Goal: Book appointment/travel/reservation

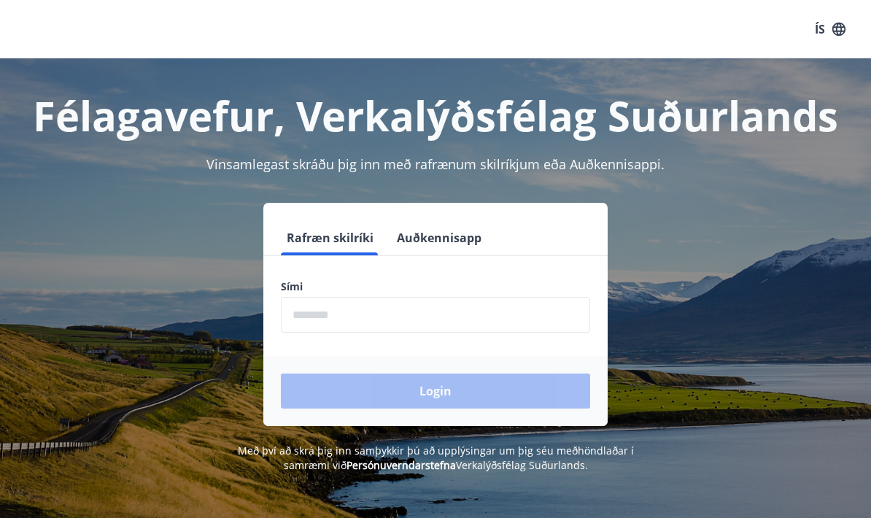
click at [400, 299] on input "phone" at bounding box center [435, 315] width 309 height 36
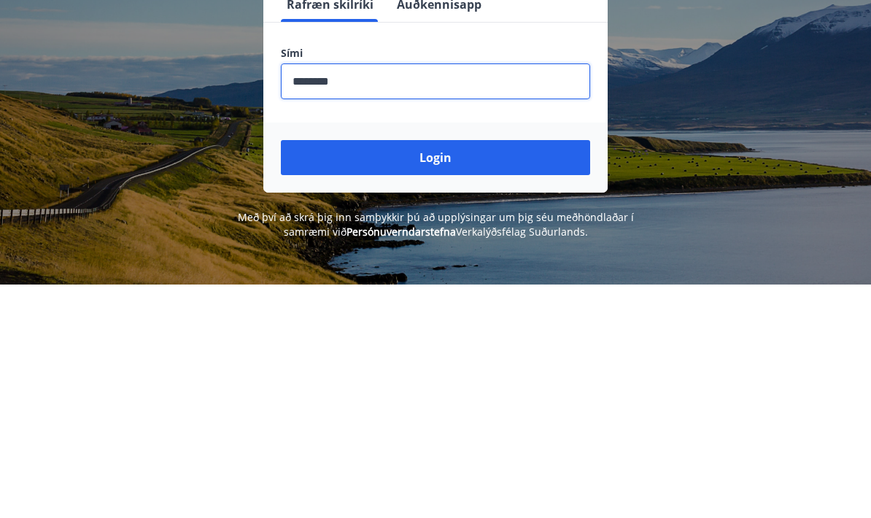
type input "********"
click at [488, 373] on button "Login" at bounding box center [435, 390] width 309 height 35
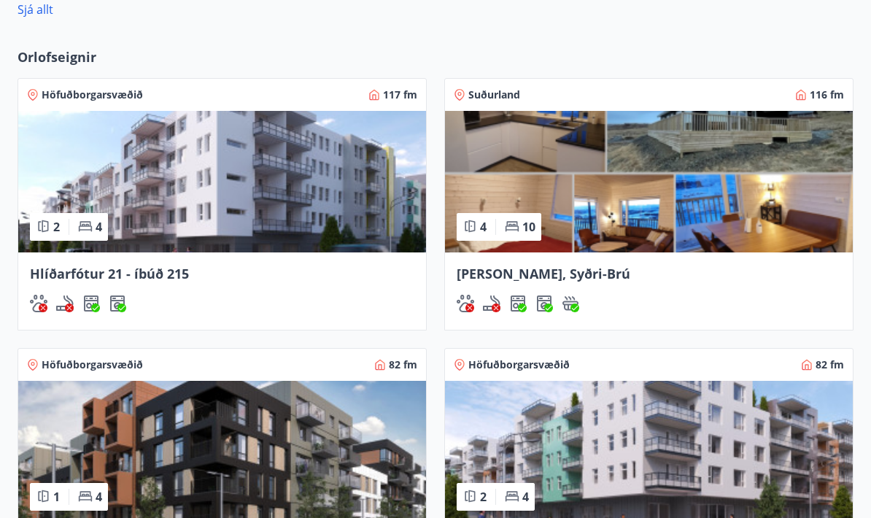
scroll to position [923, 0]
click at [83, 45] on div "Orlofseignir Höfuðborgarsvæðið 117 fm 2 4 Hlíðarfótur 21 - íbúð 215 Suðurland 1…" at bounding box center [435, 351] width 871 height 635
click at [82, 44] on div "Orlofseignir Höfuðborgarsvæðið 117 fm 2 4 Hlíðarfótur 21 - íbúð 215 Suðurland 1…" at bounding box center [435, 351] width 871 height 635
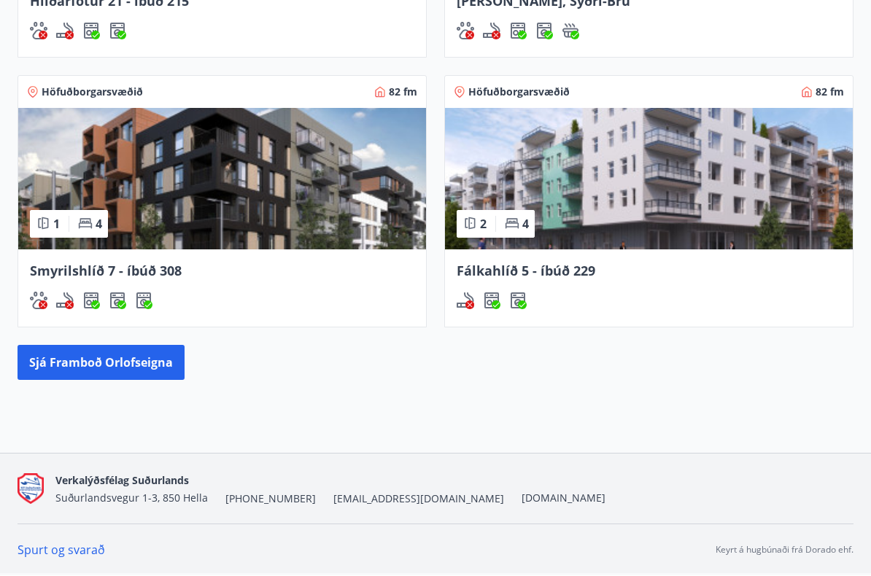
scroll to position [1196, 0]
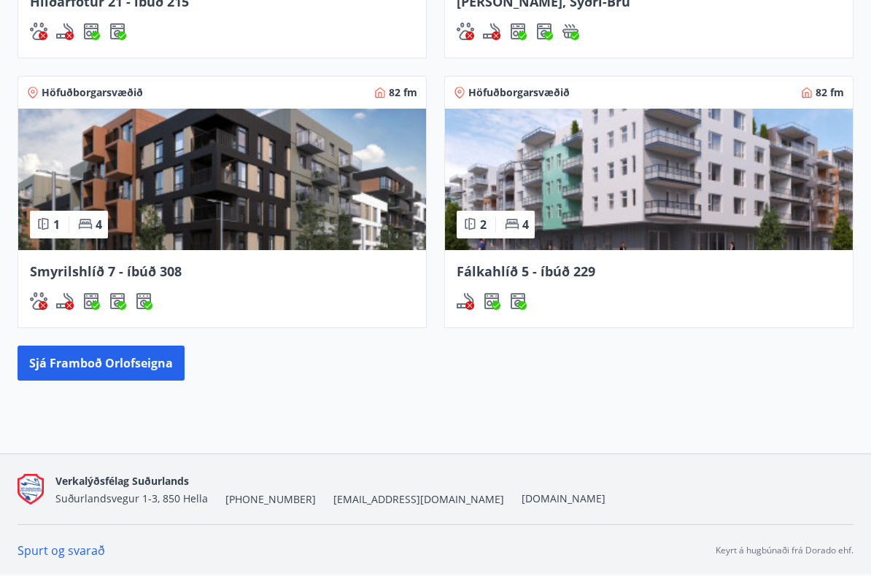
click at [173, 369] on button "Sjá framboð orlofseigna" at bounding box center [101, 363] width 167 height 35
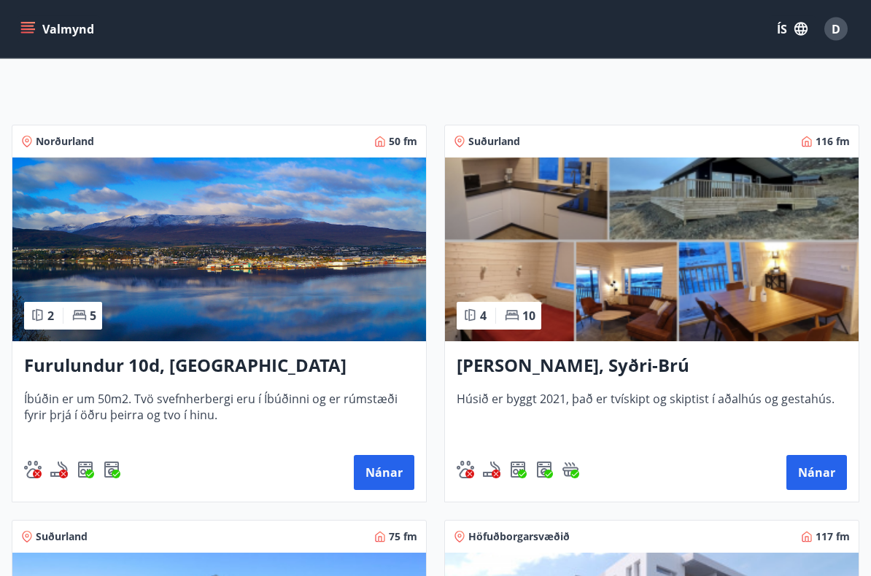
scroll to position [204, 0]
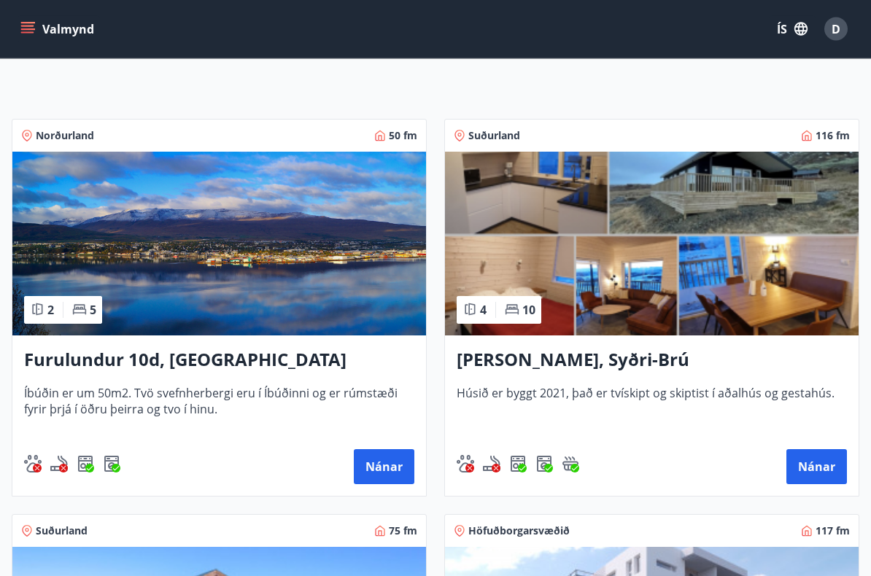
click at [495, 362] on h3 "Lyngbrekka, Syðri-Brú" at bounding box center [652, 361] width 390 height 26
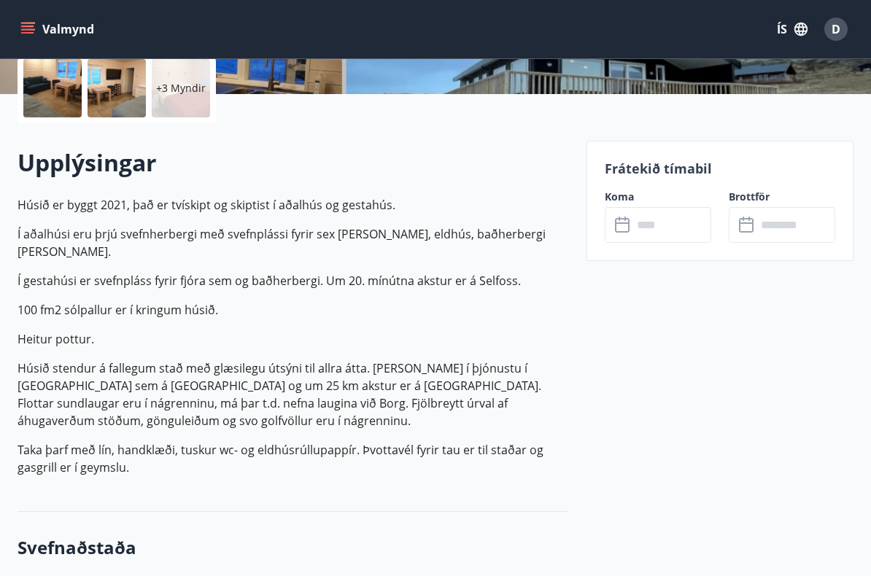
scroll to position [346, 0]
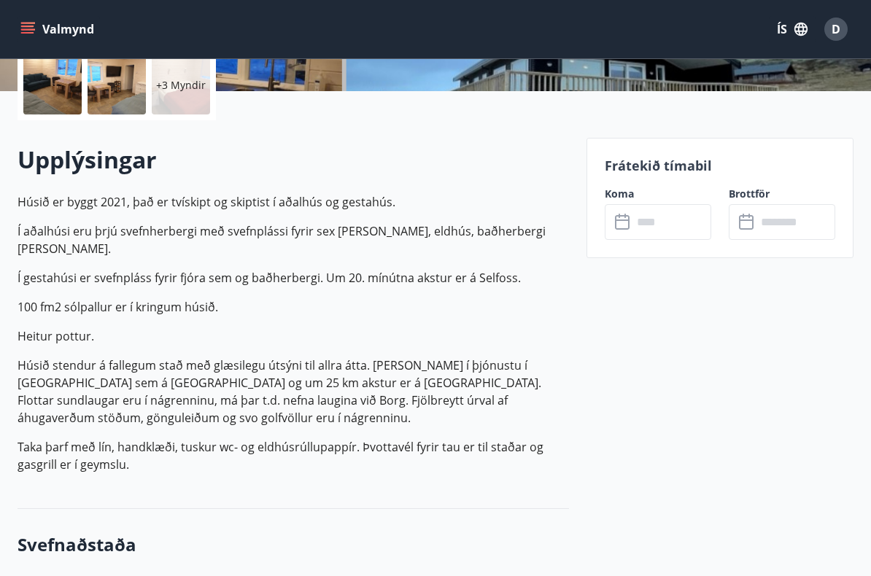
click at [673, 220] on input "text" at bounding box center [671, 222] width 79 height 36
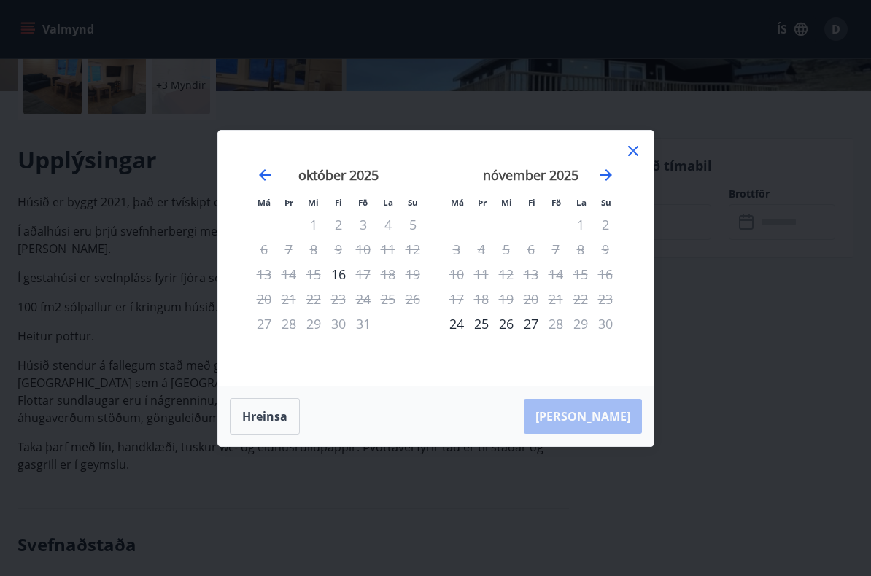
click at [608, 182] on icon "Move forward to switch to the next month." at bounding box center [606, 175] width 18 height 18
click at [640, 144] on icon at bounding box center [633, 151] width 18 height 18
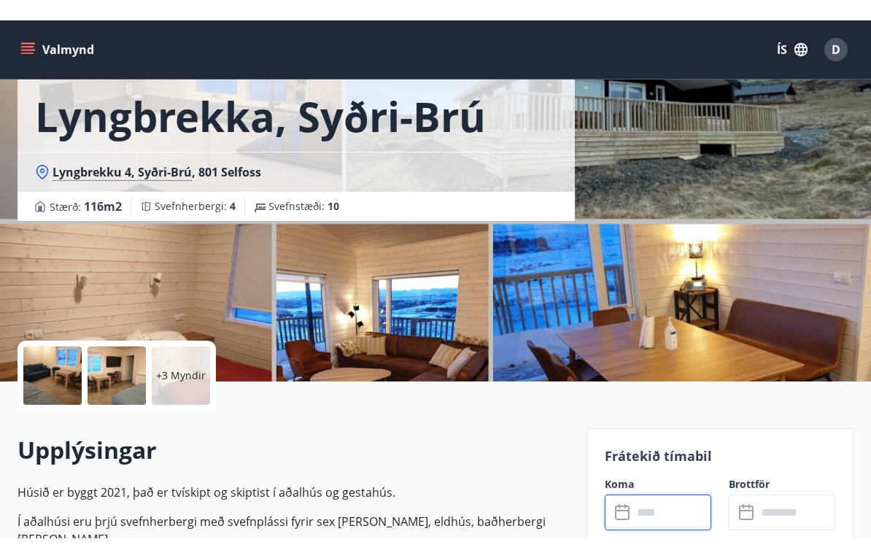
scroll to position [0, 0]
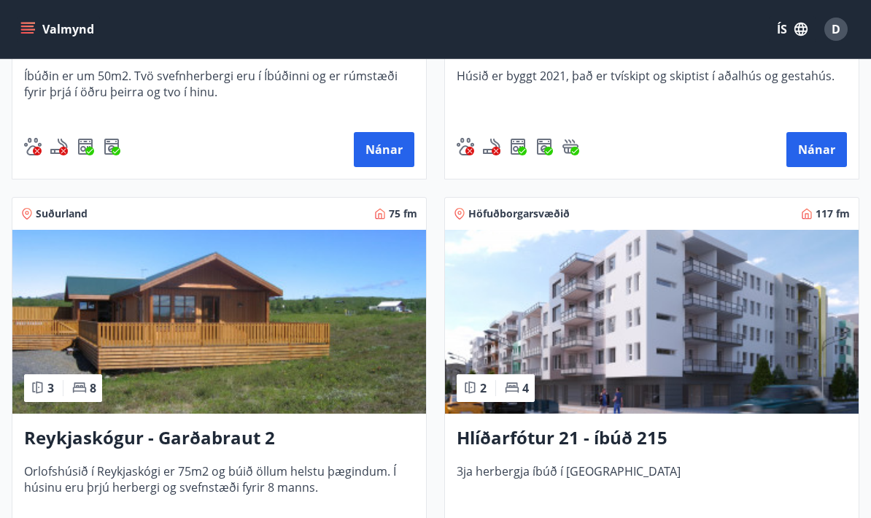
scroll to position [520, 0]
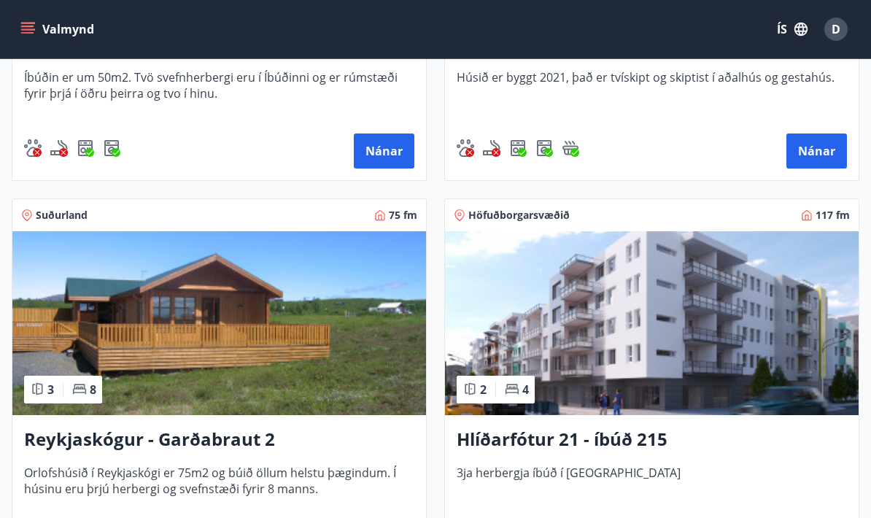
click at [226, 433] on h3 "Reykjaskógur - Garðabraut 2" at bounding box center [219, 440] width 390 height 26
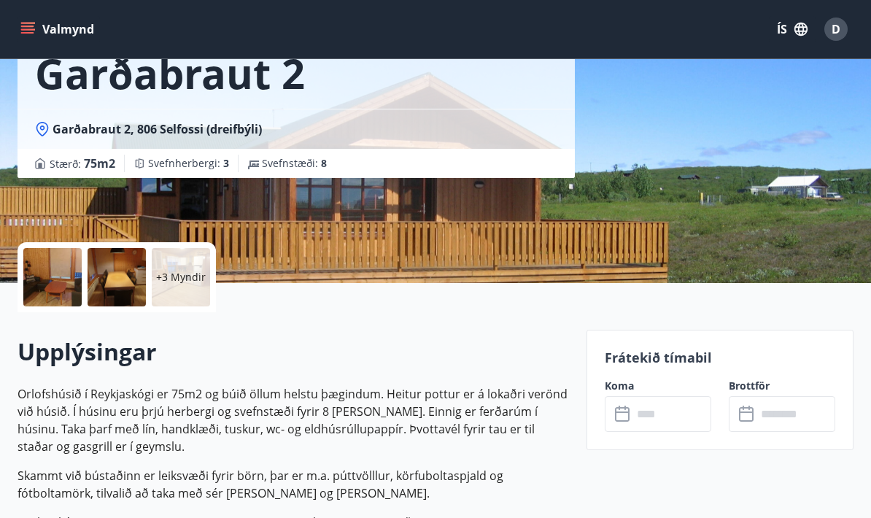
scroll to position [154, 0]
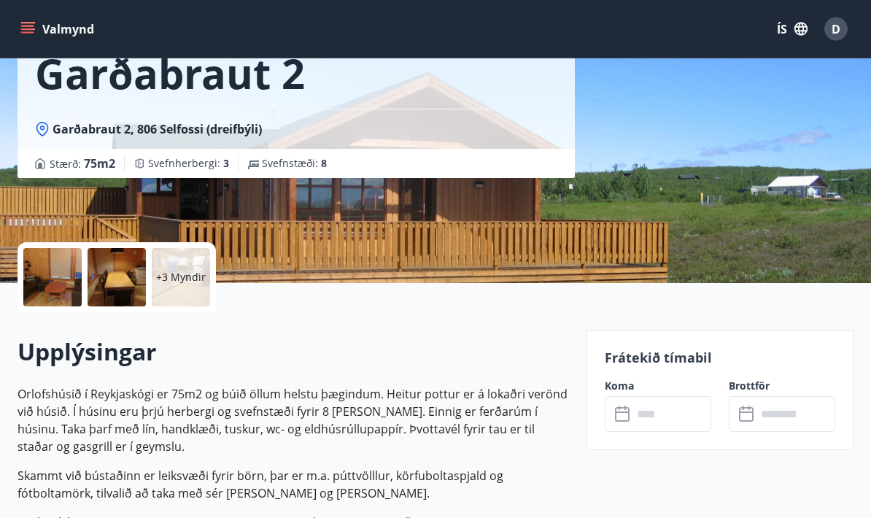
click at [62, 280] on div at bounding box center [52, 278] width 58 height 58
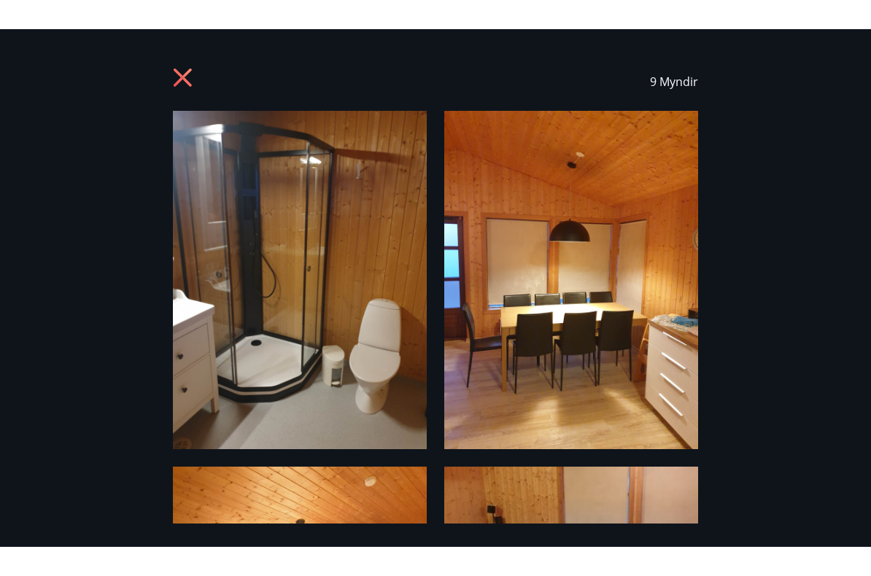
scroll to position [0, 0]
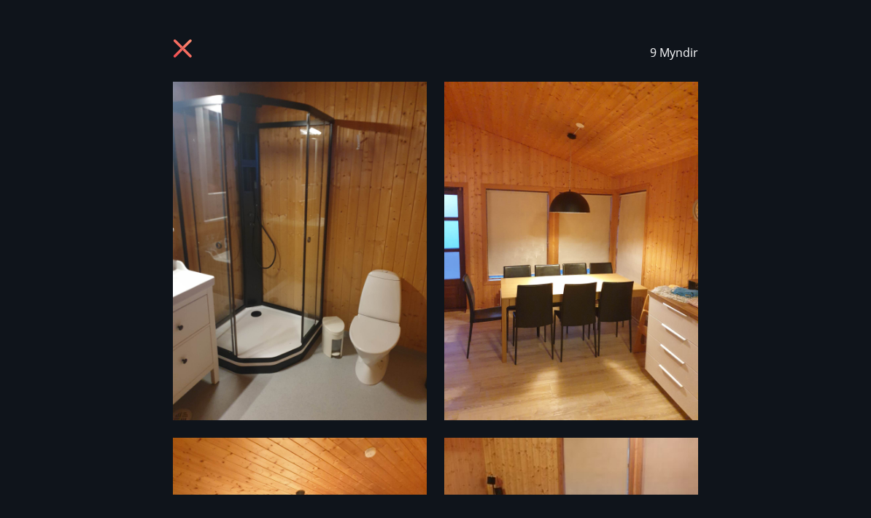
click at [191, 47] on icon at bounding box center [184, 50] width 23 height 23
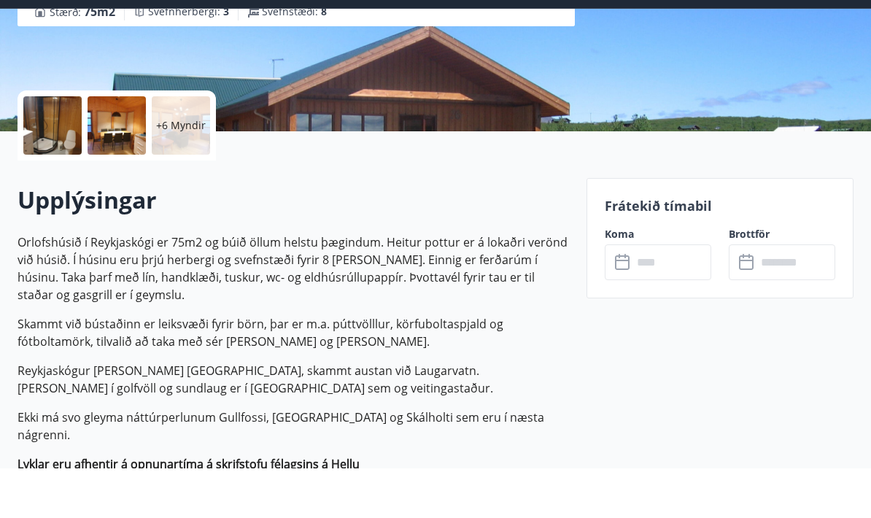
scroll to position [306, 0]
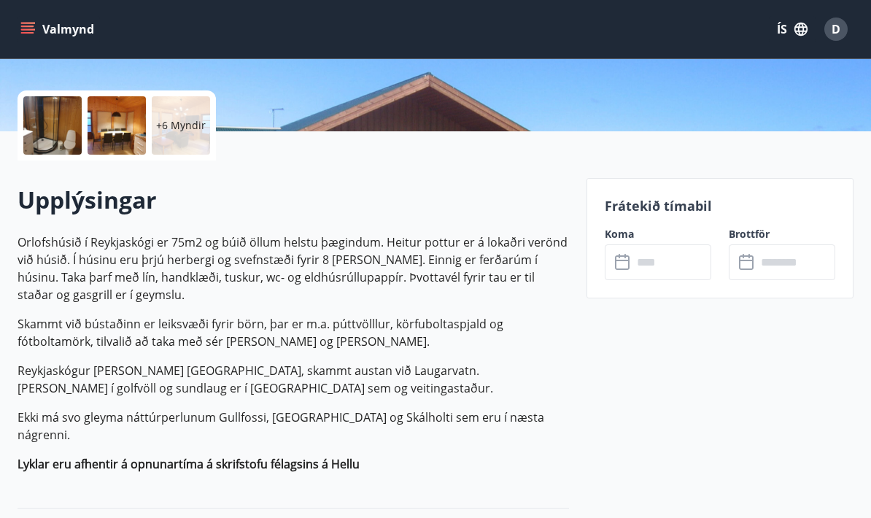
click at [646, 259] on input "text" at bounding box center [671, 262] width 79 height 36
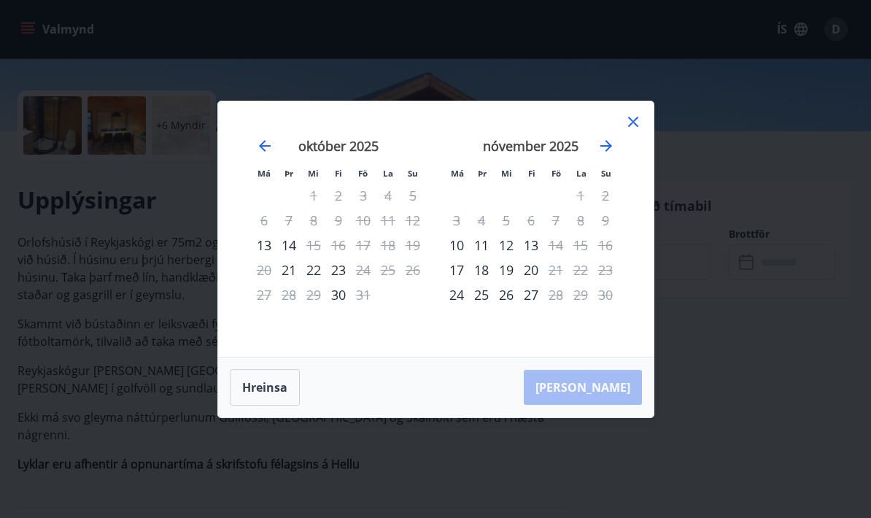
click at [641, 128] on icon at bounding box center [633, 122] width 18 height 18
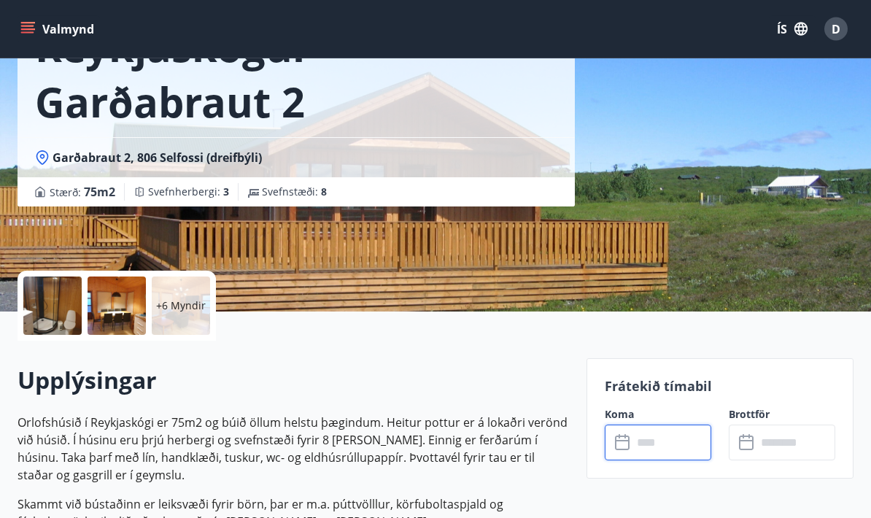
scroll to position [0, 0]
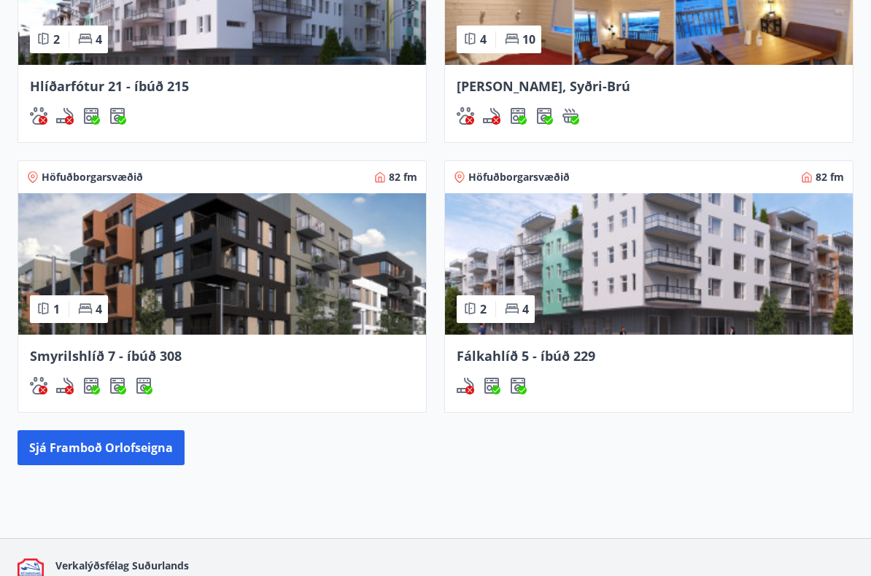
scroll to position [1111, 0]
click at [152, 449] on button "Sjá framboð orlofseigna" at bounding box center [101, 447] width 167 height 35
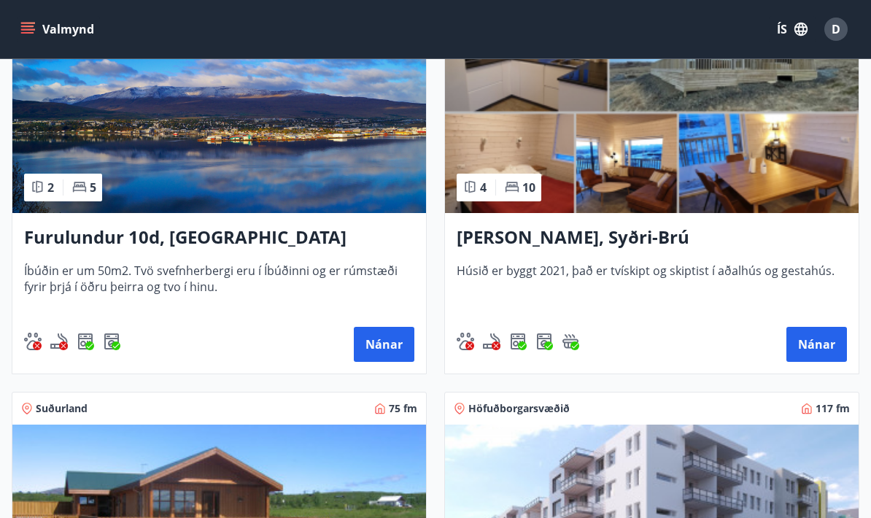
click at [479, 244] on h3 "Lyngbrekka, Syðri-Brú" at bounding box center [652, 238] width 390 height 26
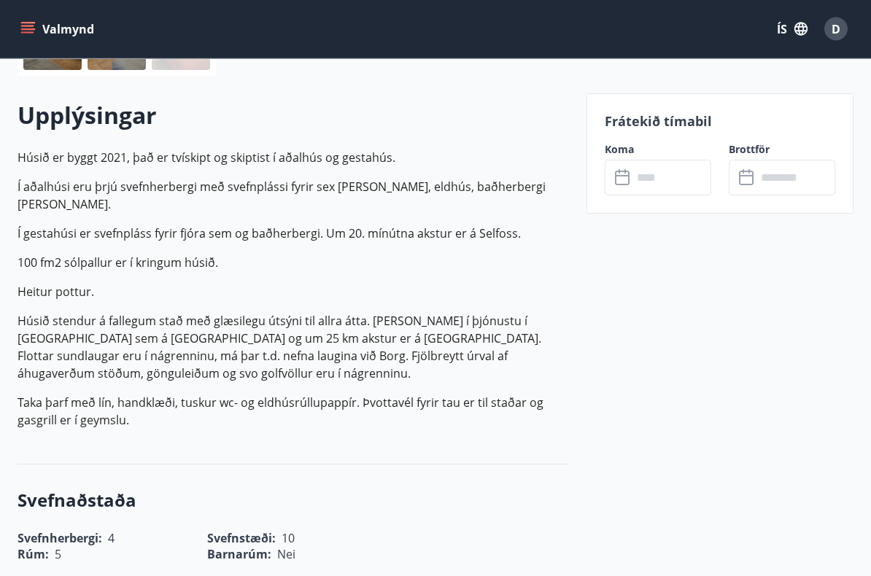
scroll to position [391, 0]
click at [663, 177] on input "text" at bounding box center [671, 178] width 79 height 36
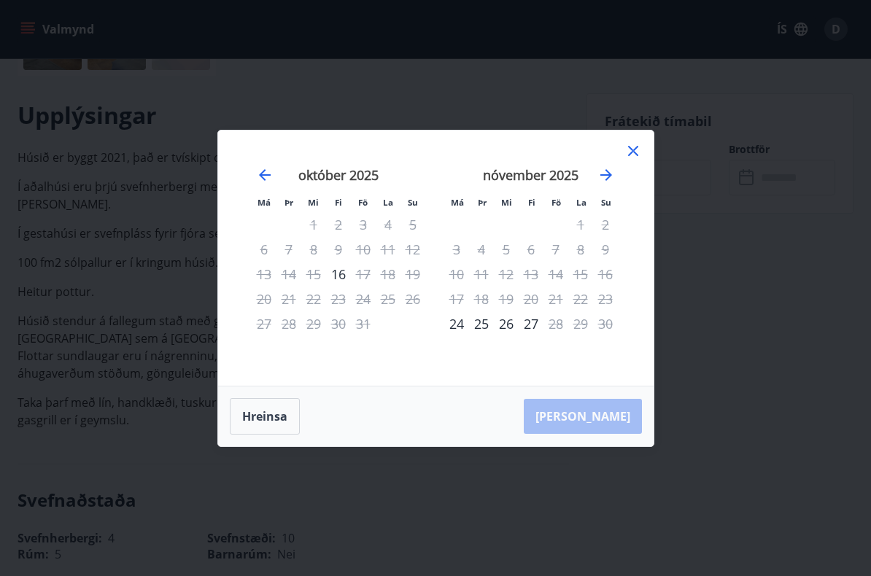
click at [610, 176] on icon "Move forward to switch to the next month." at bounding box center [606, 175] width 12 height 12
click at [613, 172] on icon "Move forward to switch to the next month." at bounding box center [606, 175] width 18 height 18
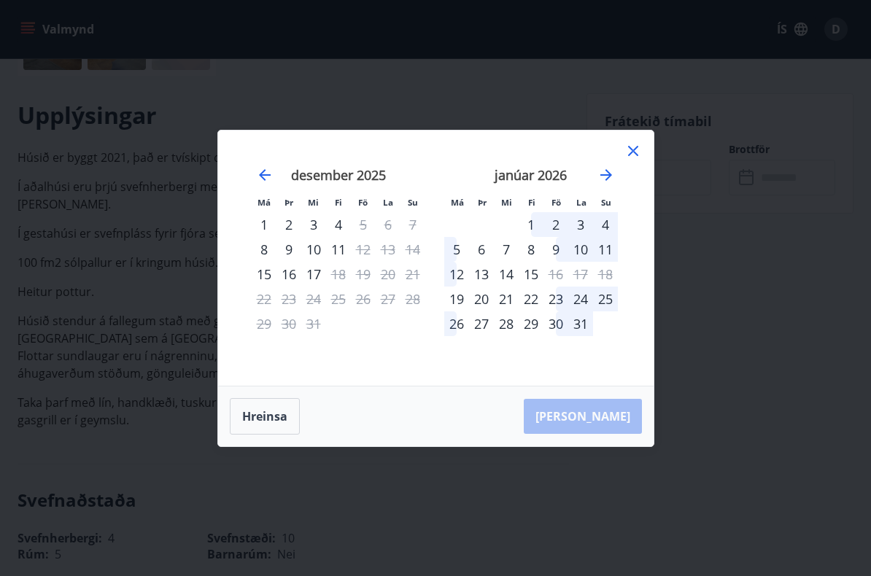
click at [609, 180] on icon "Move forward to switch to the next month." at bounding box center [606, 175] width 18 height 18
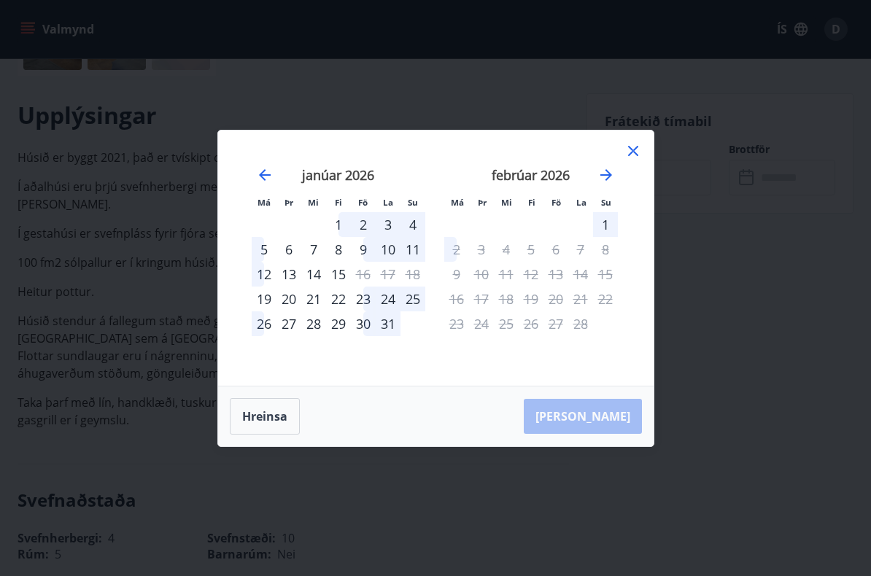
click at [338, 227] on div "1" at bounding box center [338, 224] width 25 height 25
click at [363, 217] on div "2" at bounding box center [363, 224] width 25 height 25
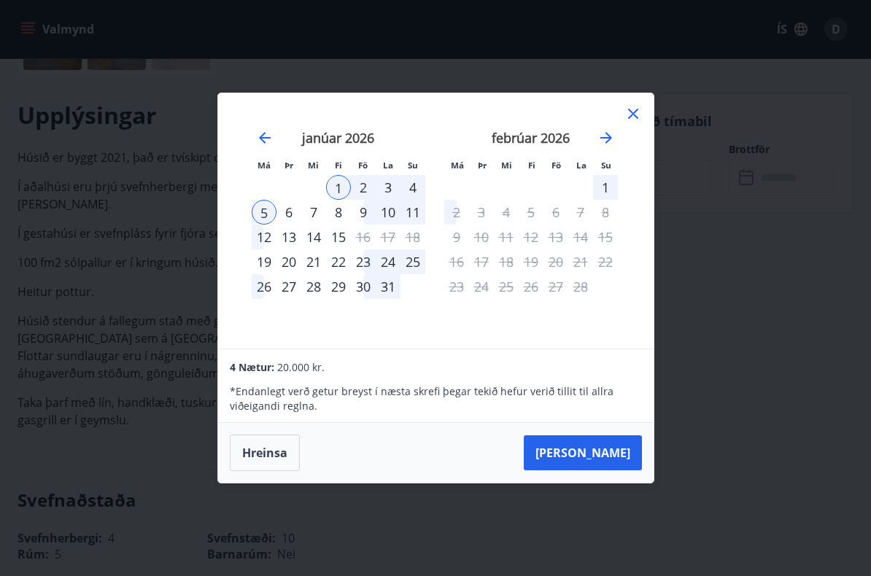
click at [382, 196] on div "3" at bounding box center [388, 187] width 25 height 25
click at [366, 185] on div "2" at bounding box center [363, 187] width 25 height 25
click at [421, 190] on div "4" at bounding box center [412, 187] width 25 height 25
click at [338, 263] on div "22" at bounding box center [338, 261] width 25 height 25
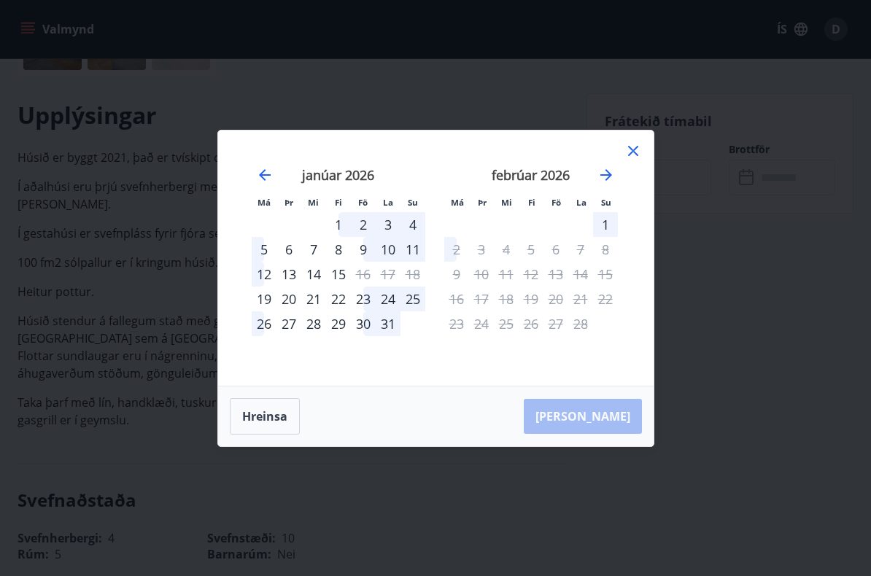
click at [340, 296] on div "22" at bounding box center [338, 299] width 25 height 25
click at [268, 330] on div "26" at bounding box center [264, 323] width 25 height 25
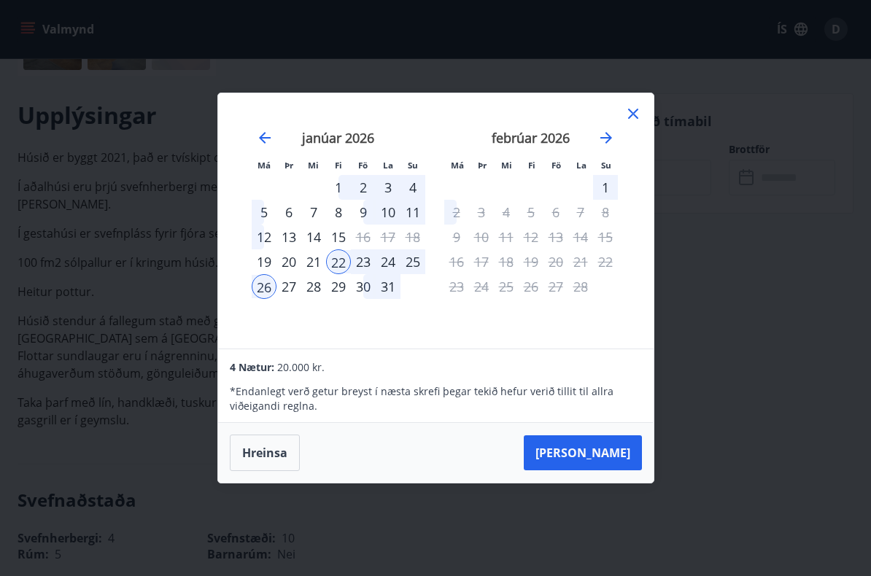
click at [295, 214] on div "6" at bounding box center [288, 212] width 25 height 25
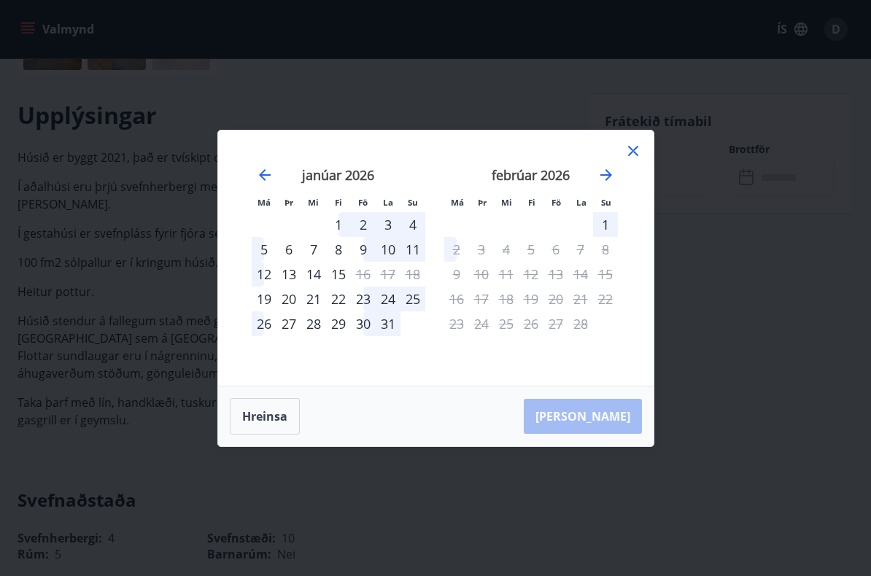
click at [347, 249] on div "8" at bounding box center [338, 249] width 25 height 25
click at [292, 253] on div "6" at bounding box center [288, 249] width 25 height 25
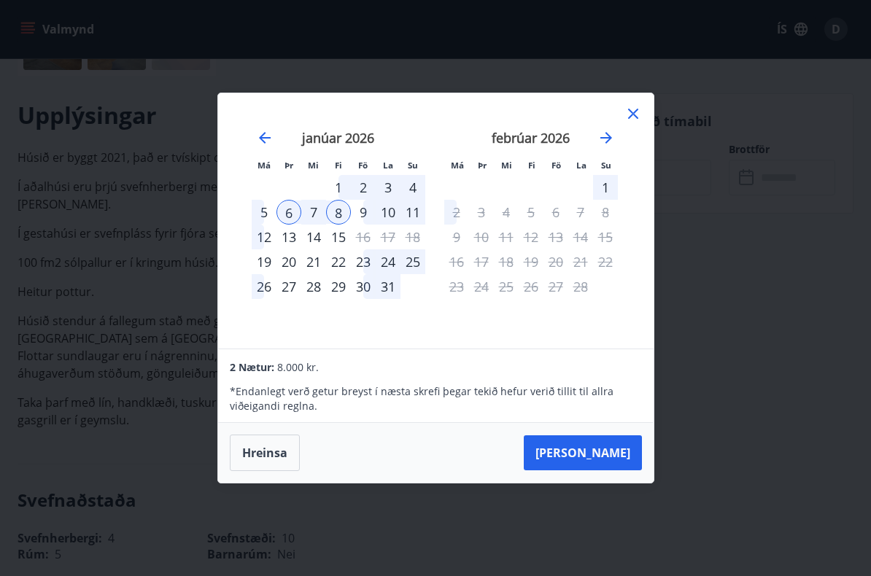
click at [344, 183] on div "1" at bounding box center [338, 187] width 25 height 25
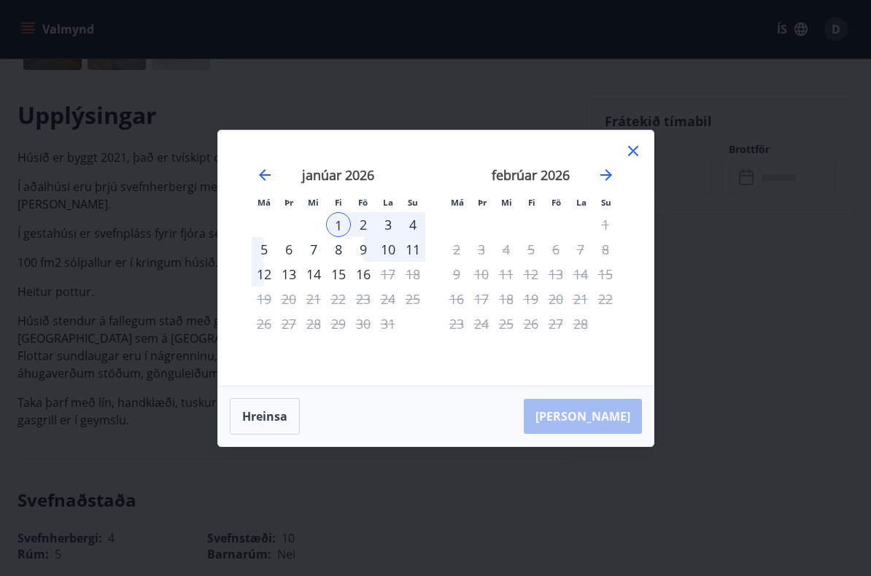
click at [259, 252] on div "5" at bounding box center [264, 249] width 25 height 25
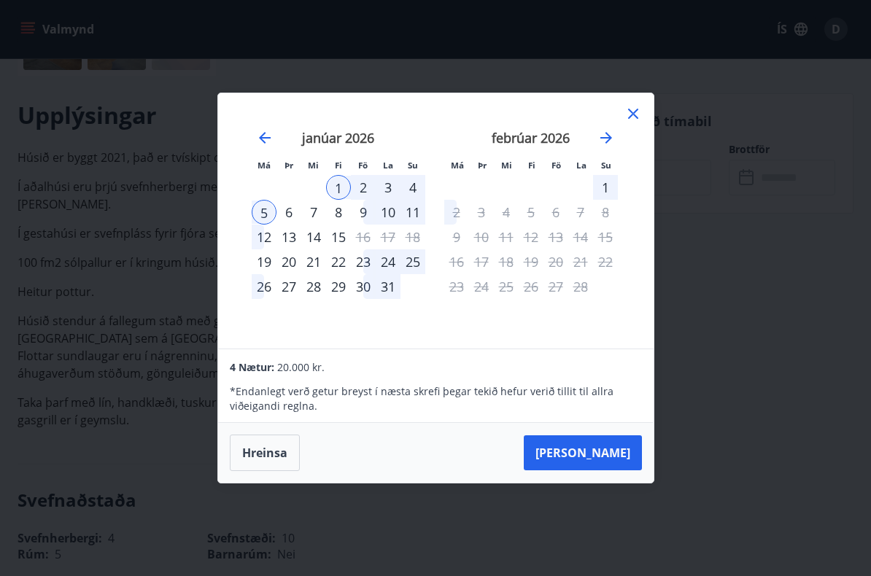
click at [301, 215] on div "7" at bounding box center [313, 212] width 25 height 25
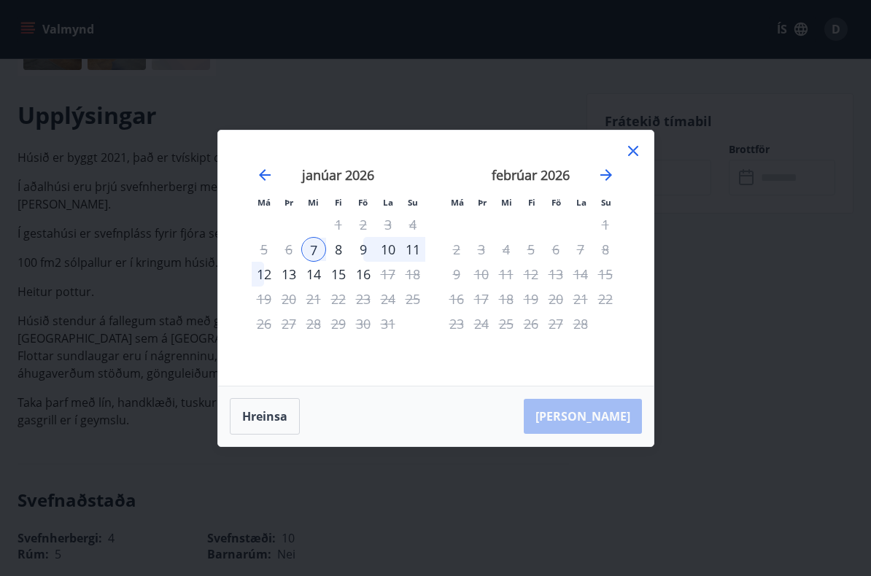
click at [293, 252] on div "6" at bounding box center [288, 249] width 25 height 25
click at [422, 247] on div "11" at bounding box center [412, 249] width 25 height 25
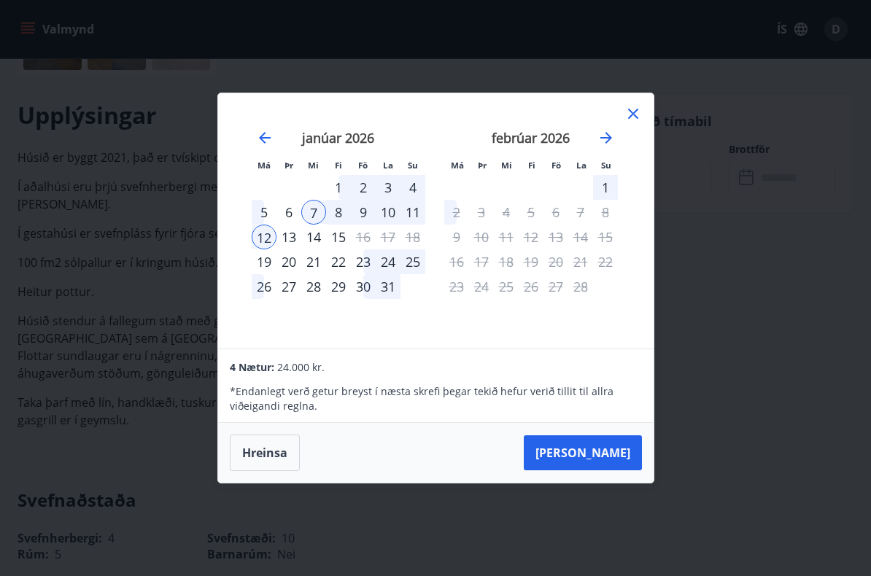
click at [420, 212] on div "11" at bounding box center [412, 212] width 25 height 25
click at [307, 218] on div "7" at bounding box center [313, 212] width 25 height 25
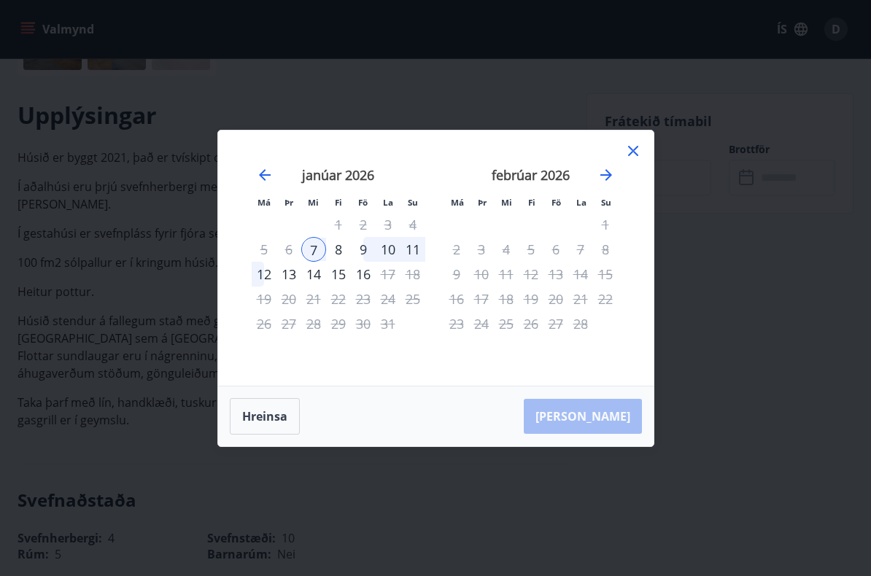
click at [419, 255] on div "11" at bounding box center [412, 249] width 25 height 25
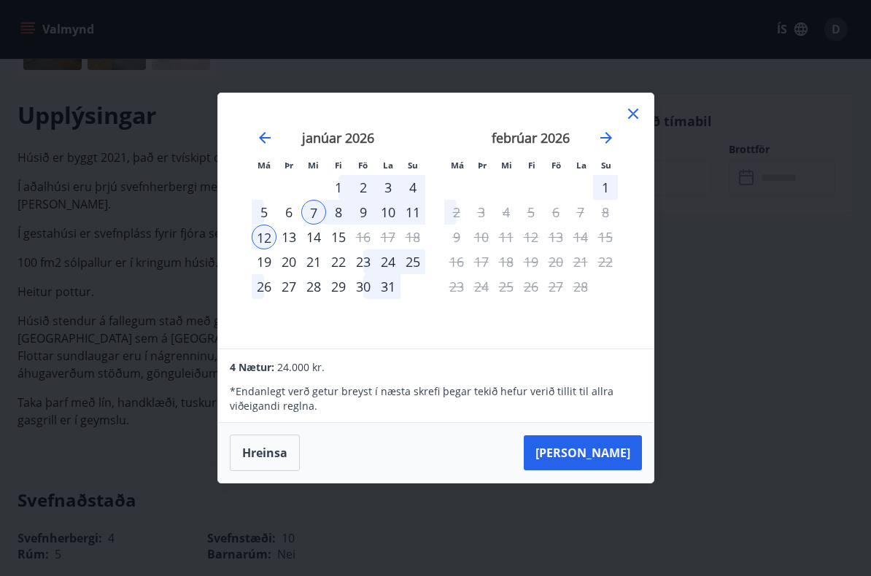
click at [320, 212] on div "7" at bounding box center [313, 212] width 25 height 25
click at [265, 244] on div "12" at bounding box center [264, 237] width 25 height 25
click at [639, 112] on icon at bounding box center [633, 114] width 18 height 18
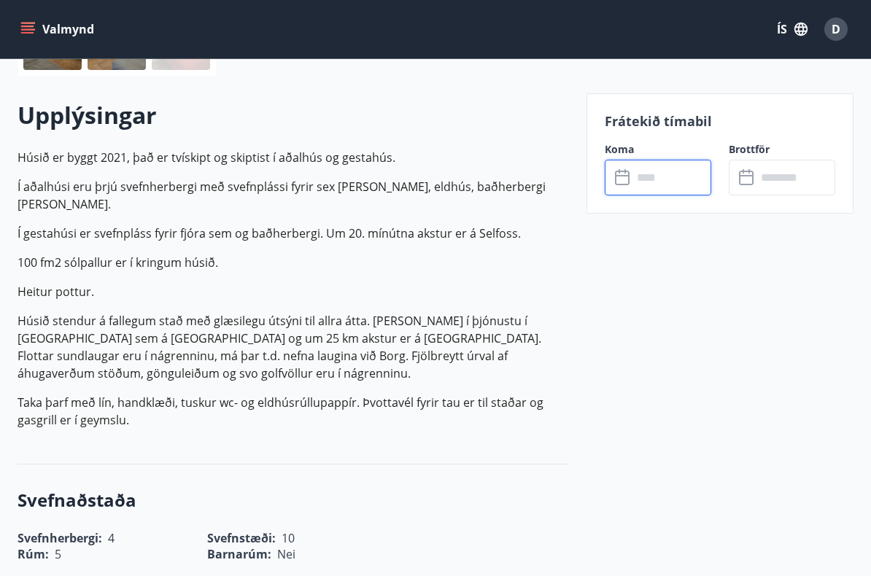
click at [651, 164] on input "text" at bounding box center [671, 178] width 79 height 36
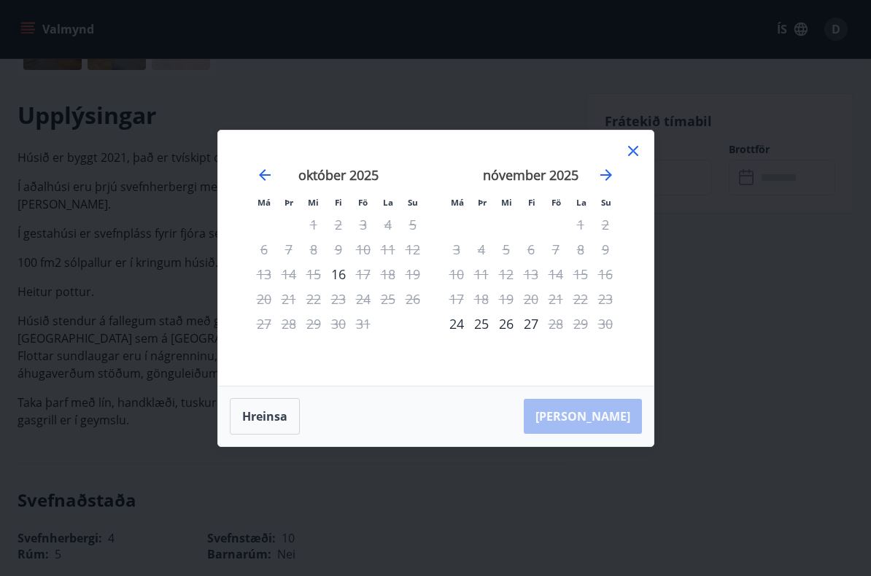
click at [614, 174] on icon "Move forward to switch to the next month." at bounding box center [606, 175] width 18 height 18
click at [612, 178] on icon "Move forward to switch to the next month." at bounding box center [606, 175] width 18 height 18
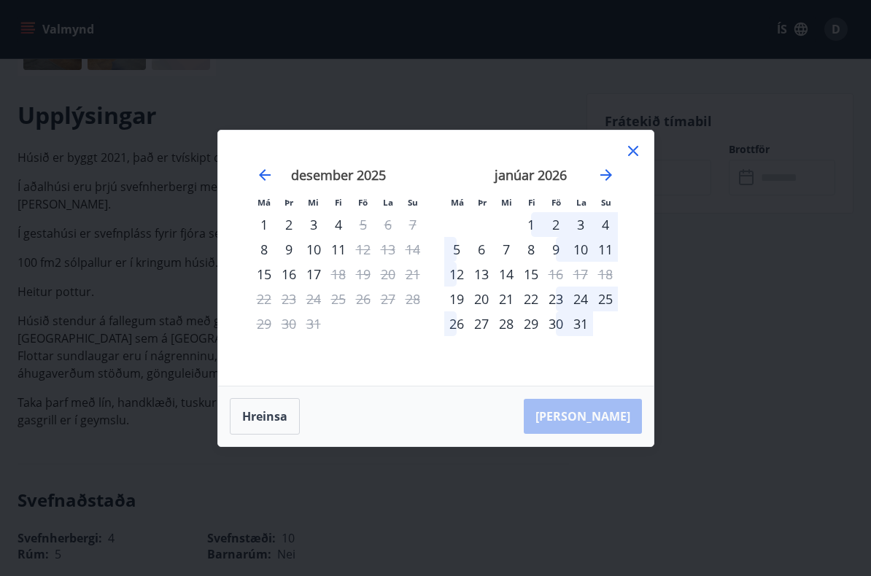
click at [539, 225] on div "1" at bounding box center [531, 224] width 25 height 25
click at [613, 230] on div "4" at bounding box center [605, 224] width 25 height 25
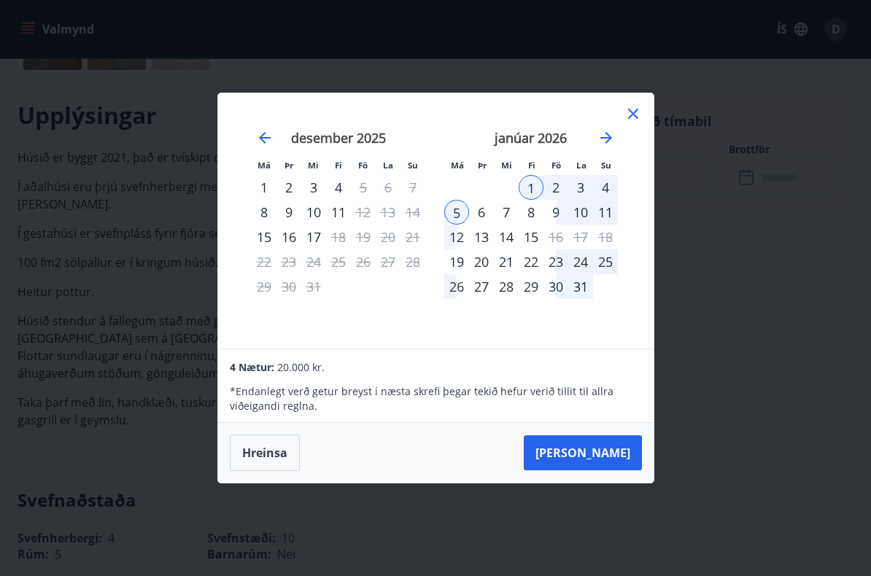
click at [638, 109] on icon at bounding box center [633, 114] width 10 height 10
